Goal: Task Accomplishment & Management: Use online tool/utility

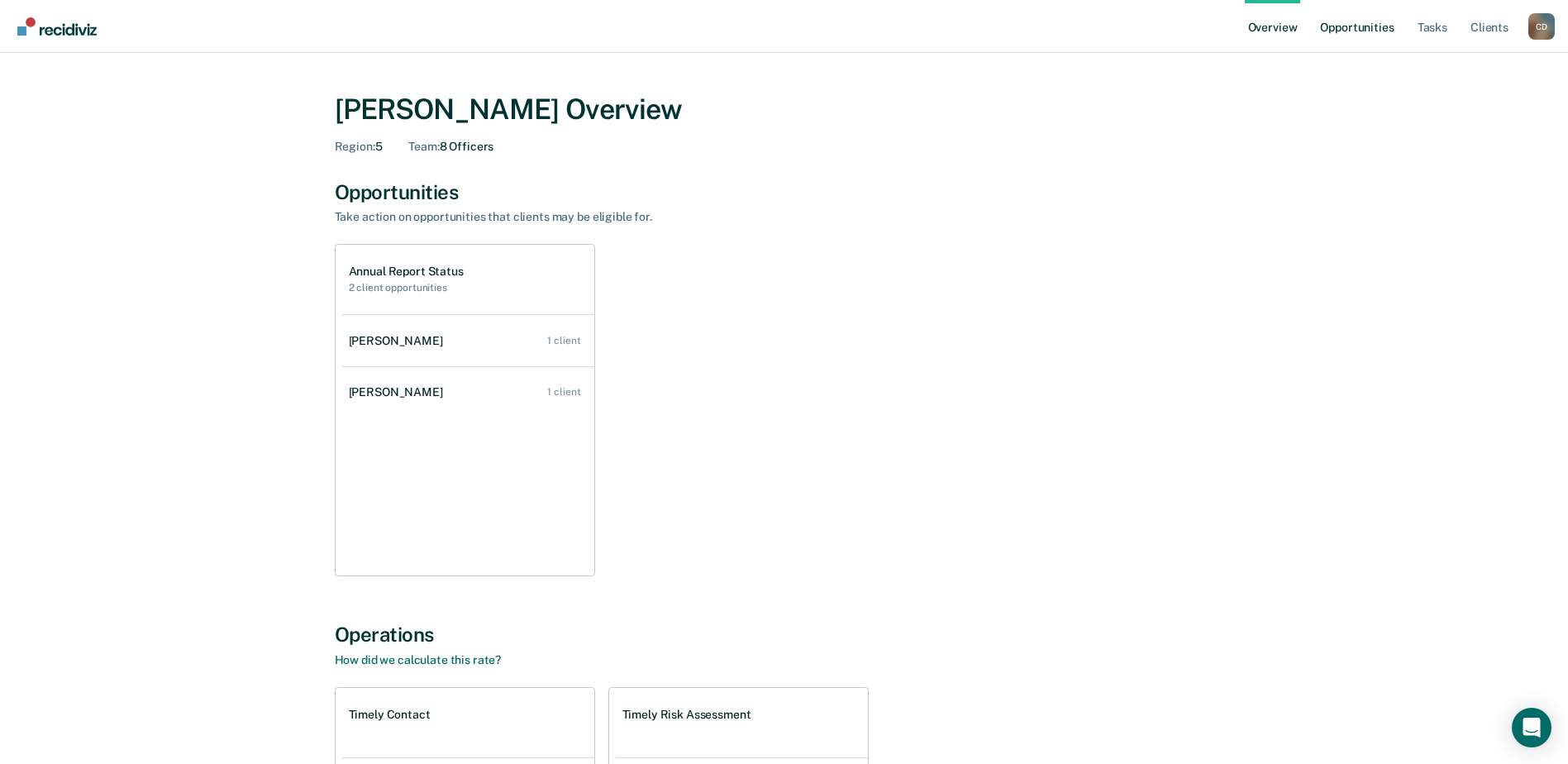
click at [1377, 29] on link "Opportunities" at bounding box center [1357, 27] width 81 height 53
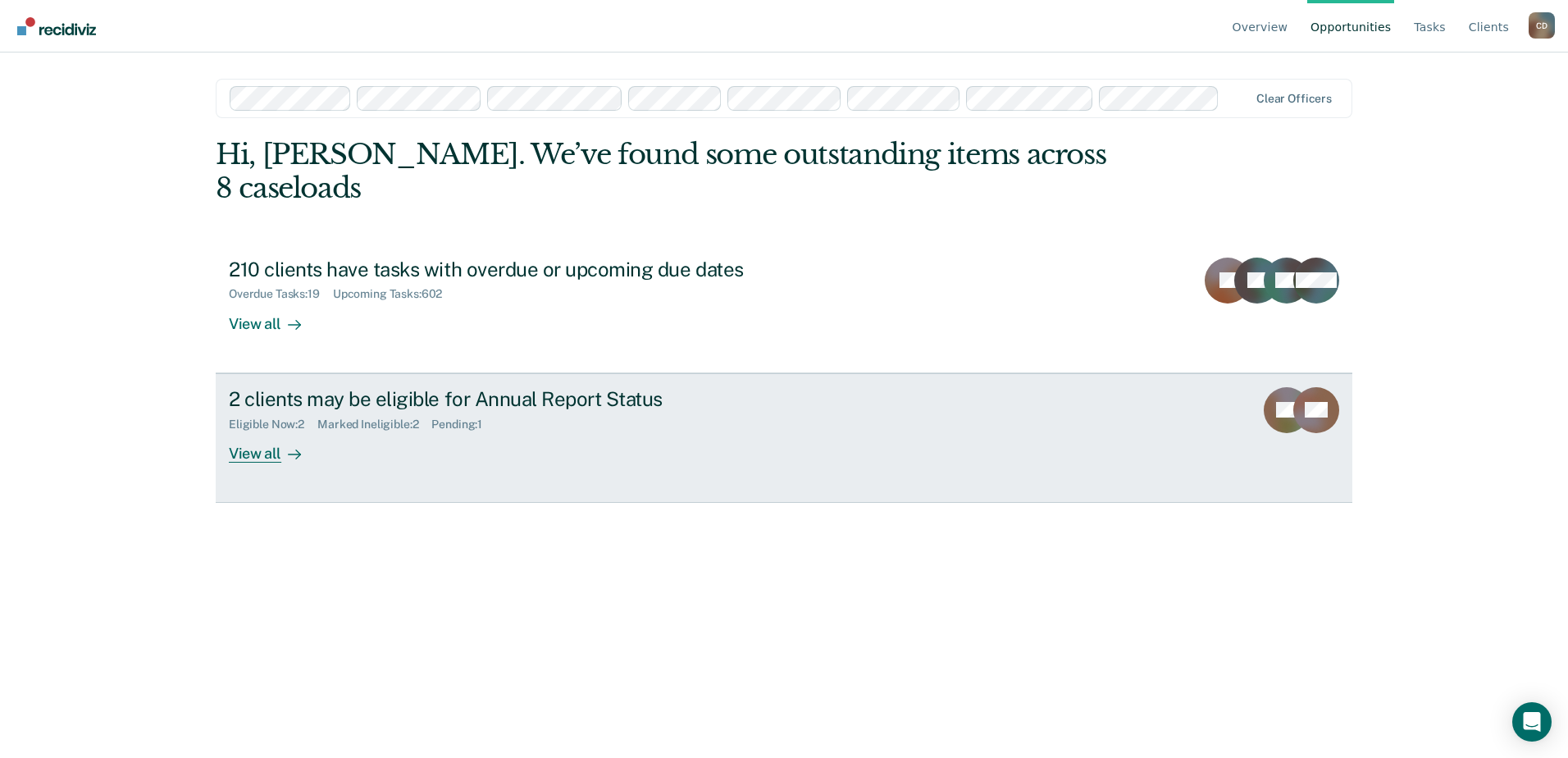
click at [265, 430] on div "View all" at bounding box center [274, 446] width 92 height 32
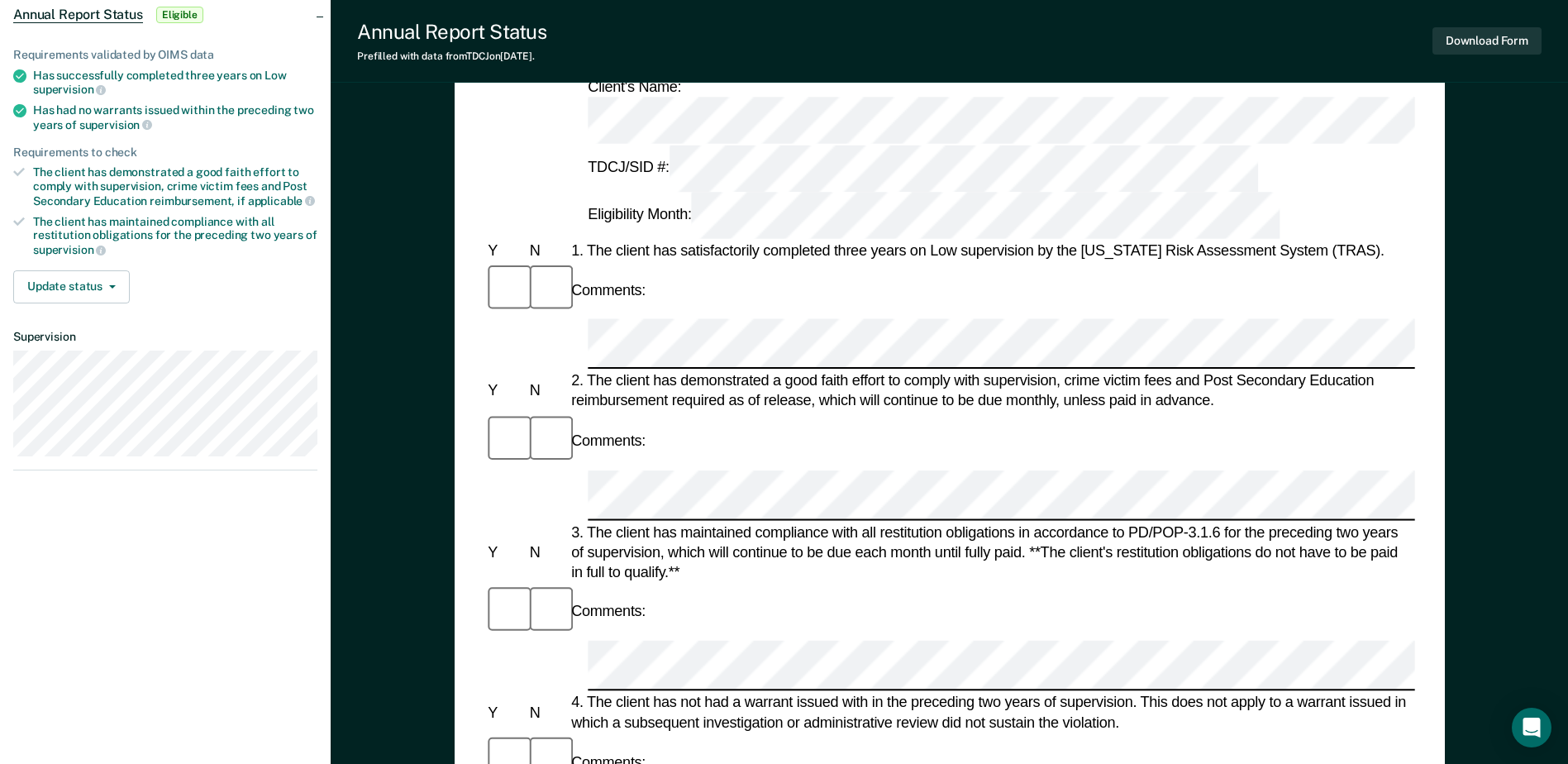
scroll to position [165, 0]
